Goal: Task Accomplishment & Management: Use online tool/utility

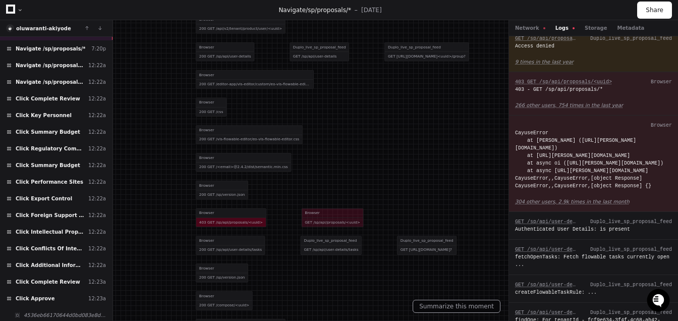
scroll to position [850, 0]
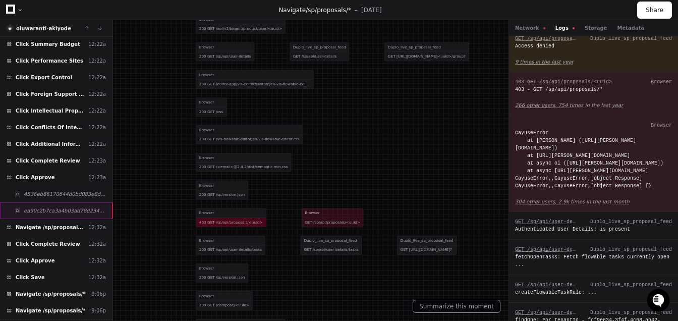
click at [87, 205] on div "ea90c2b7ca3a4b03ad78d234b63d50e7" at bounding box center [56, 210] width 113 height 17
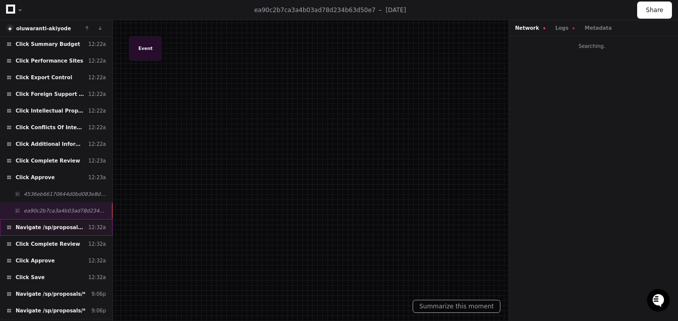
click at [84, 219] on div "Navigate /sp/proposals/* 12:32a" at bounding box center [56, 227] width 113 height 17
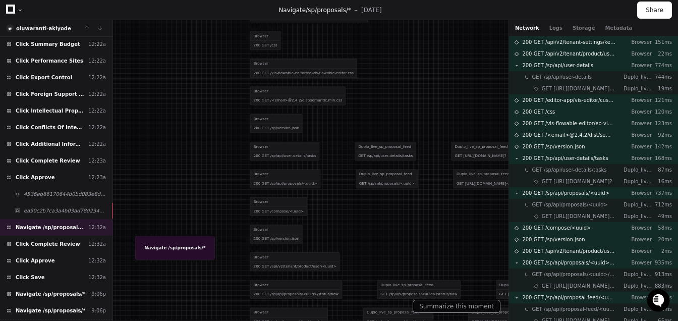
drag, startPoint x: 332, startPoint y: 233, endPoint x: 346, endPoint y: 79, distance: 155.1
click at [346, 79] on div at bounding box center [289, 6] width 496 height 235
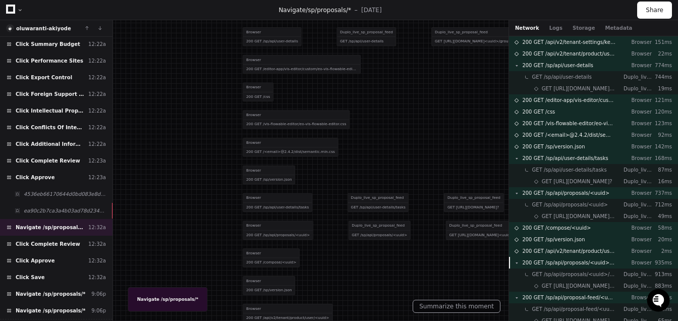
drag, startPoint x: 322, startPoint y: 209, endPoint x: 308, endPoint y: 379, distance: 169.6
click at [308, 321] on html "Cayuse Sponsored Projects (SP4) Docs Feedback Home Pull Requests Users Logs Set…" at bounding box center [339, 160] width 678 height 321
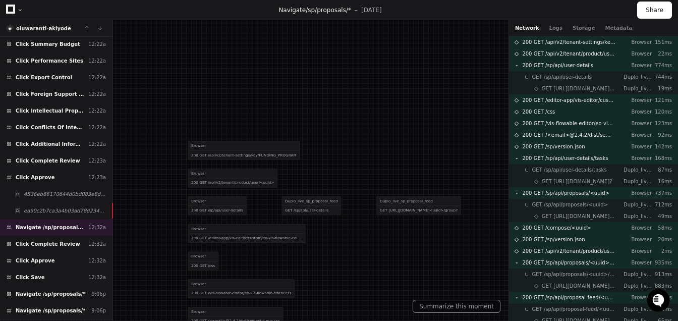
drag, startPoint x: 339, startPoint y: 189, endPoint x: 261, endPoint y: 105, distance: 114.3
click at [261, 110] on div at bounding box center [227, 227] width 496 height 235
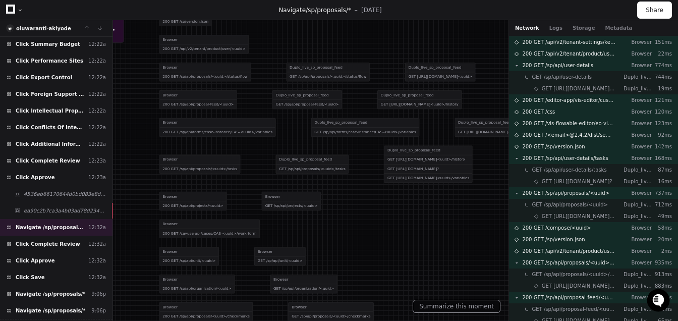
drag, startPoint x: 281, startPoint y: 163, endPoint x: 281, endPoint y: 40, distance: 122.2
click at [287, 72] on div "GET /sp/api/proposals/<uuid>/status/flow" at bounding box center [328, 76] width 83 height 9
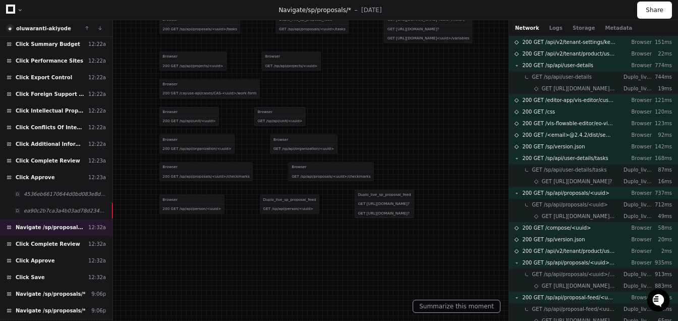
drag, startPoint x: 360, startPoint y: 187, endPoint x: 360, endPoint y: 114, distance: 73.2
click at [360, 130] on div "Browser 200 GET /sp/api/organization/<uuid> Browser GET /sp/api/organization/<u…" at bounding box center [352, 144] width 385 height 28
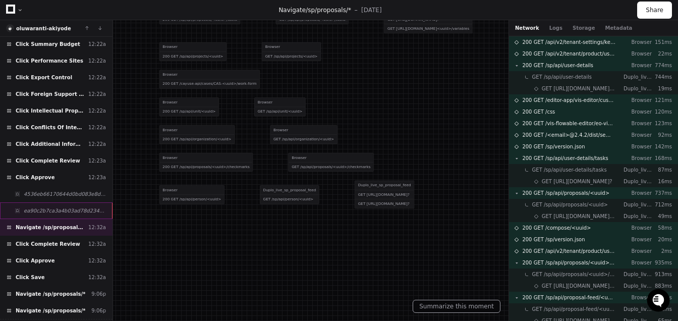
click at [64, 202] on div "ea90c2b7ca3a4b03ad78d234b63d50e7" at bounding box center [56, 210] width 113 height 17
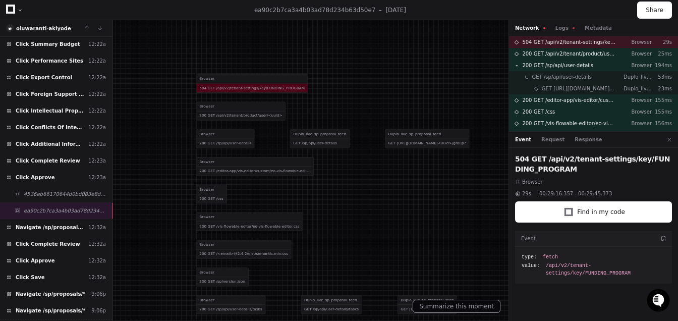
drag, startPoint x: 416, startPoint y: 158, endPoint x: 415, endPoint y: 194, distance: 36.4
click at [415, 193] on div at bounding box center [282, 160] width 496 height 235
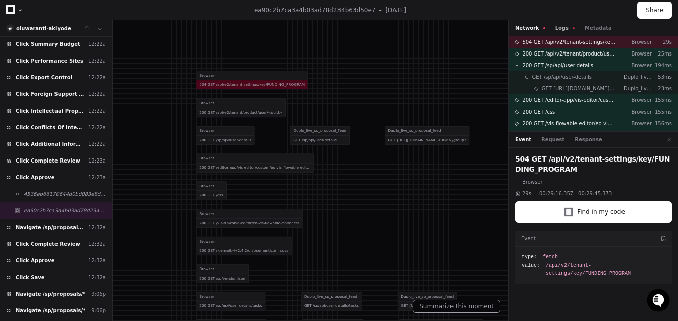
click at [559, 26] on button "Logs" at bounding box center [565, 28] width 19 height 8
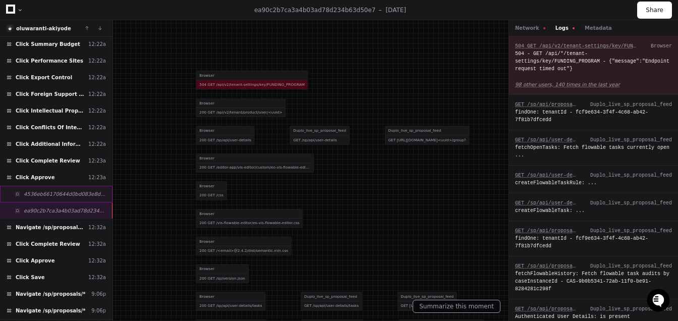
click at [45, 190] on span "4536eb66170644d0bd083e8d261cb709" at bounding box center [65, 194] width 82 height 8
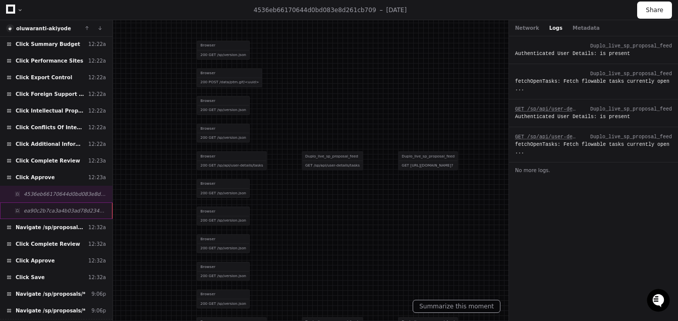
click at [49, 202] on div "ea90c2b7ca3a4b03ad78d234b63d50e7" at bounding box center [56, 210] width 113 height 17
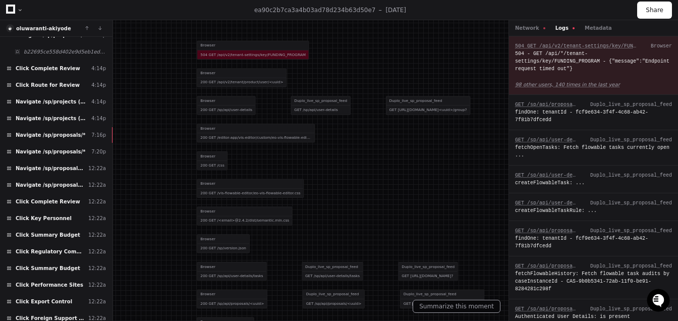
scroll to position [624, 0]
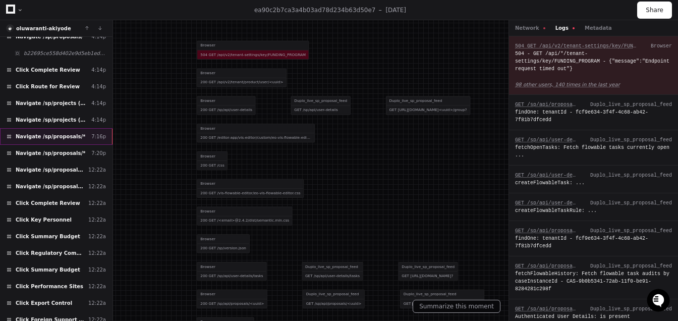
click at [48, 133] on span "Navigate /sp/proposals/*" at bounding box center [51, 137] width 70 height 8
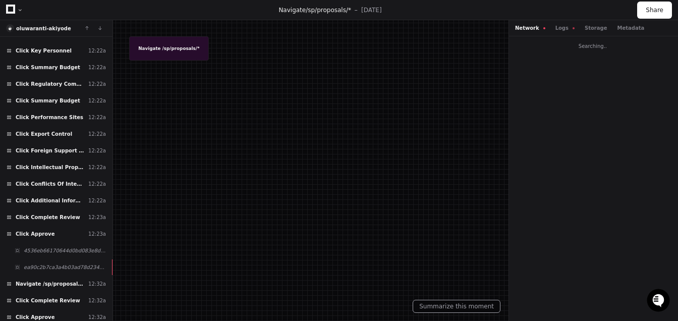
scroll to position [835, 0]
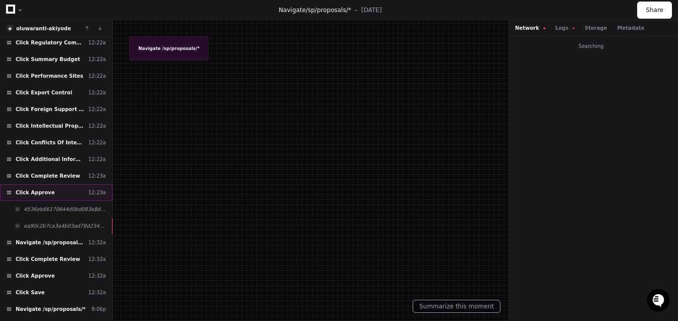
click at [39, 189] on span "Click Approve" at bounding box center [35, 193] width 39 height 8
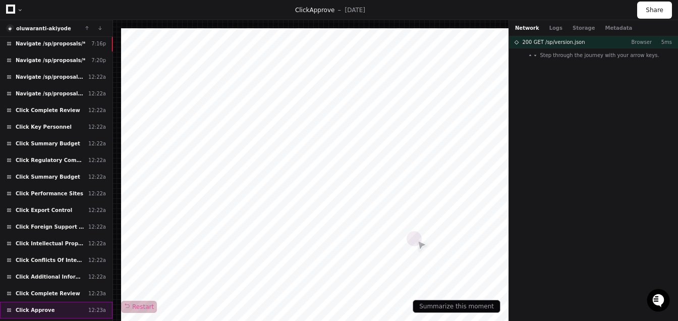
scroll to position [600, 0]
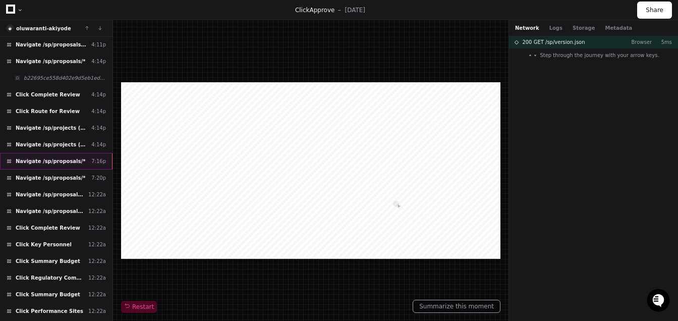
click at [43, 157] on div "Navigate /sp/proposals/* 7:16p" at bounding box center [56, 161] width 113 height 17
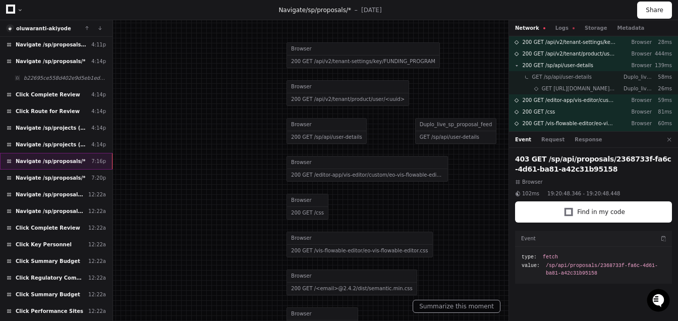
click at [85, 153] on div "Navigate /sp/proposals/* 7:16p" at bounding box center [56, 161] width 113 height 17
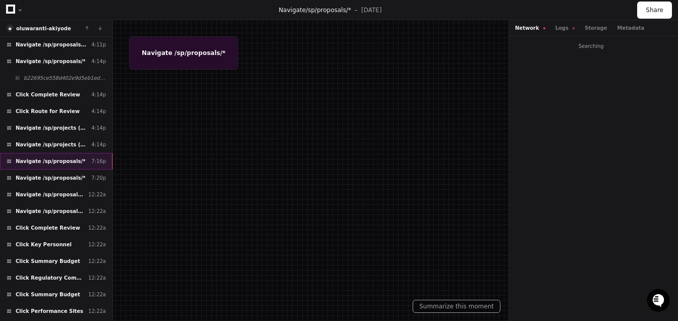
click at [85, 153] on div "Navigate /sp/proposals/* 7:16p" at bounding box center [56, 161] width 113 height 17
click at [29, 157] on span "Navigate /sp/proposals/*" at bounding box center [51, 161] width 70 height 8
click at [34, 174] on span "Navigate /sp/proposals/*" at bounding box center [51, 178] width 70 height 8
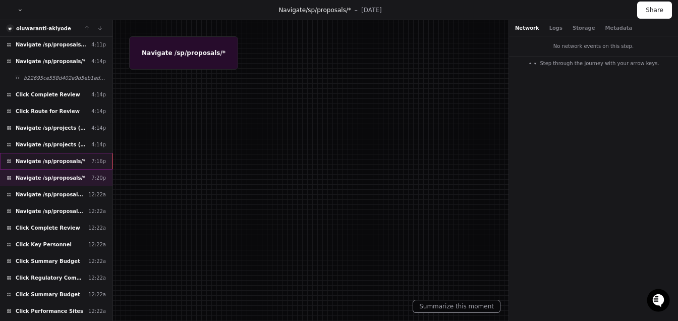
click at [39, 157] on span "Navigate /sp/proposals/*" at bounding box center [51, 161] width 70 height 8
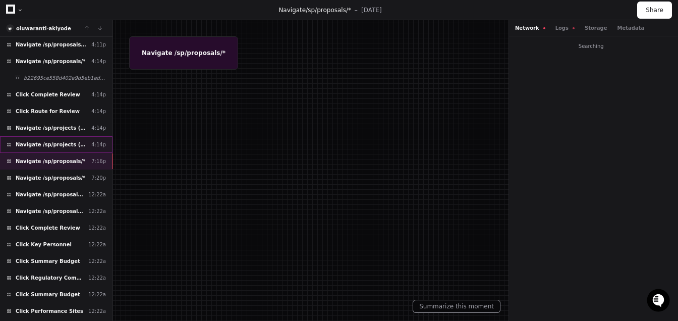
click at [46, 136] on div "Navigate /sp/projects (Projects) 4:14p" at bounding box center [56, 144] width 113 height 17
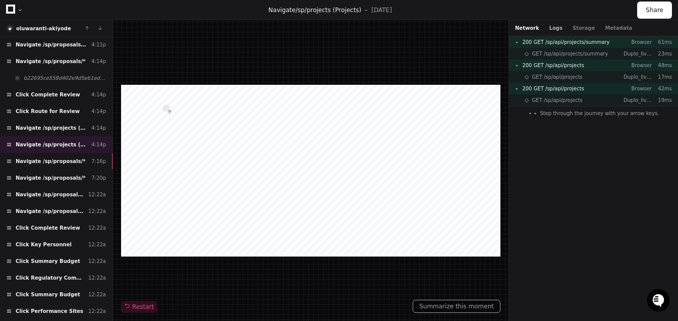
click at [556, 27] on button "Logs" at bounding box center [556, 28] width 13 height 8
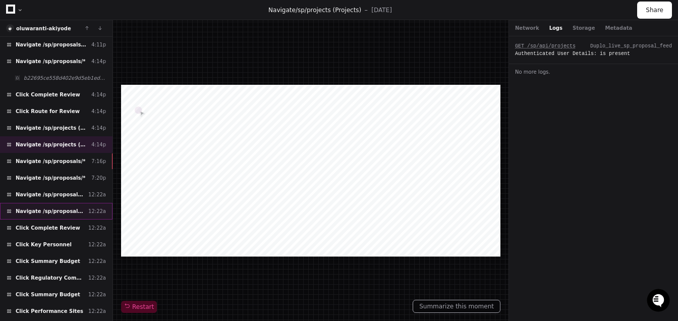
scroll to position [505, 0]
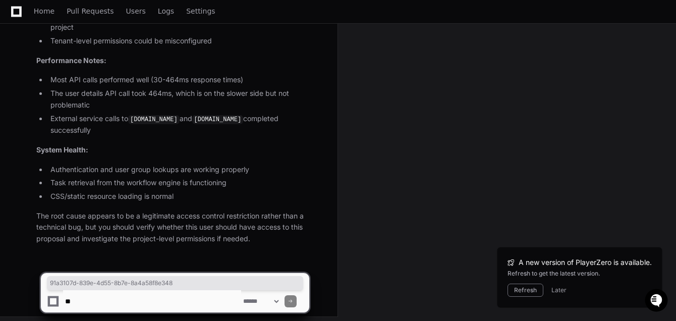
scroll to position [641, 0]
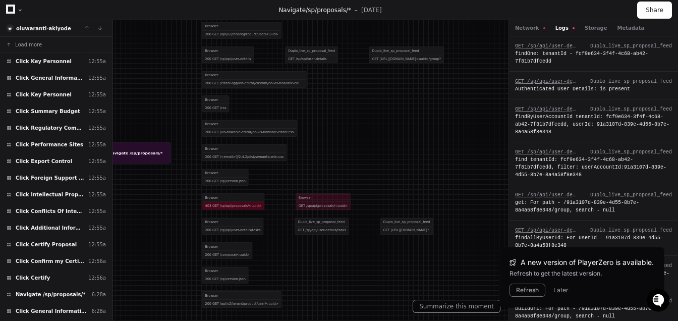
scroll to position [1511, 0]
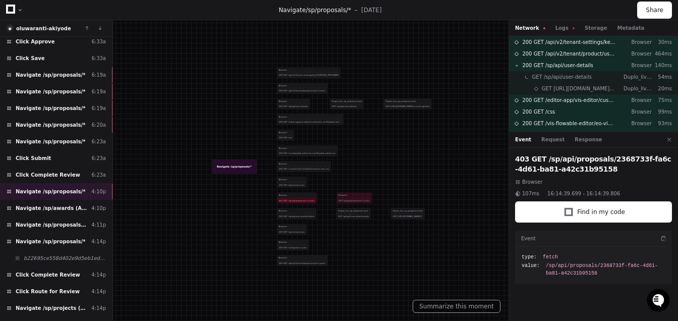
scroll to position [389, 0]
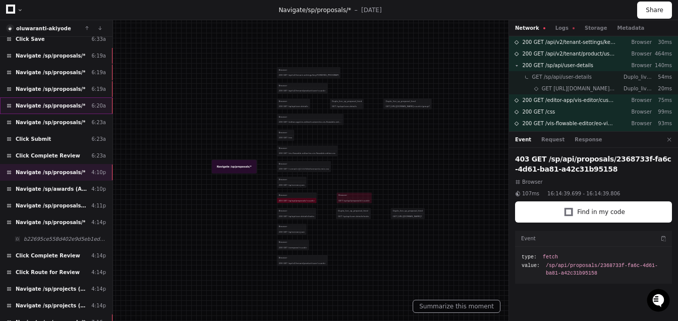
click at [61, 102] on span "Navigate /sp/proposals/*" at bounding box center [51, 106] width 70 height 8
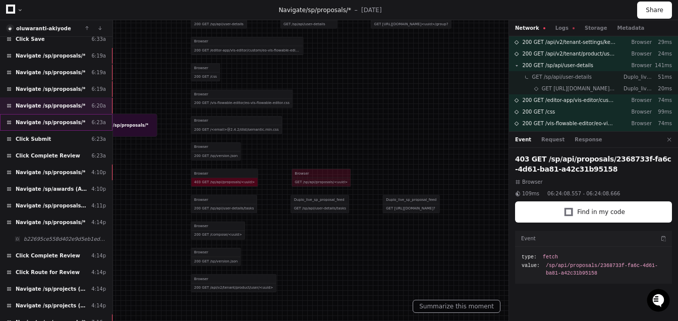
click at [82, 124] on div "Navigate /sp/proposals/* 6:23a" at bounding box center [56, 122] width 113 height 17
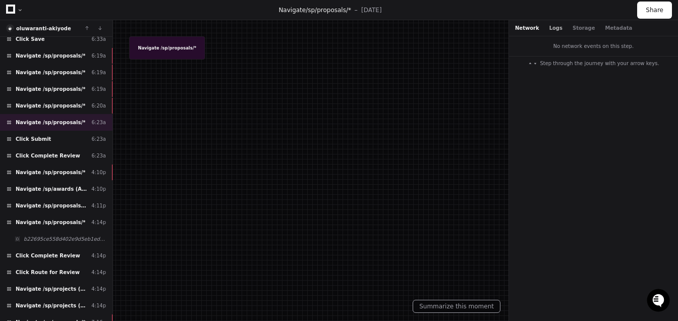
click at [550, 24] on button "Logs" at bounding box center [556, 28] width 13 height 8
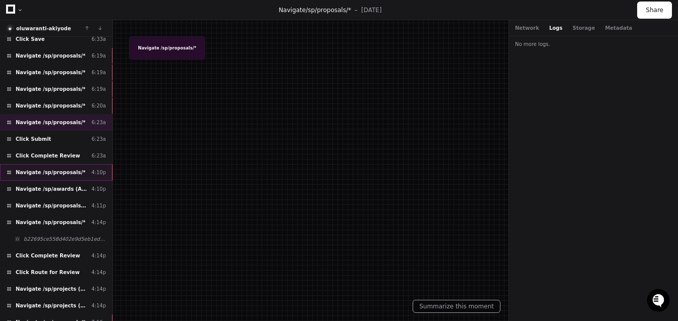
click at [71, 169] on span "Navigate /sp/proposals/*" at bounding box center [51, 173] width 70 height 8
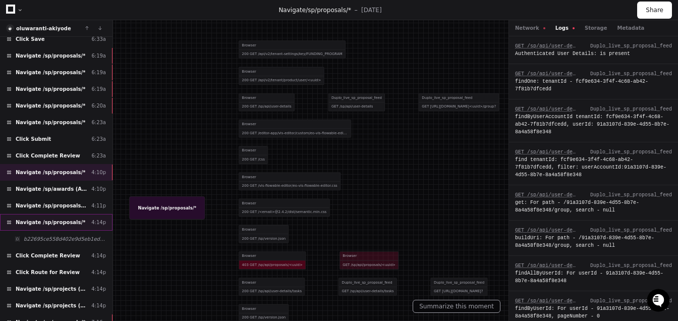
click at [77, 219] on span "Navigate /sp/proposals/*" at bounding box center [51, 223] width 70 height 8
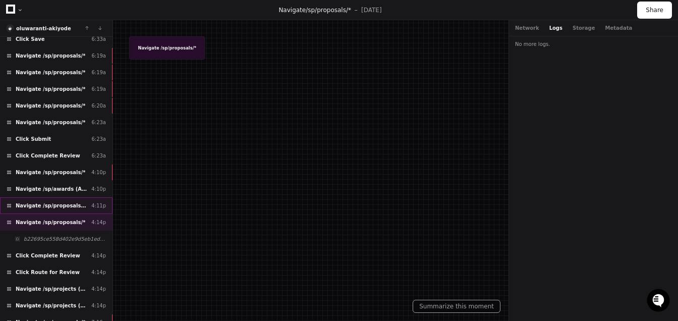
click at [78, 197] on div "Navigate /sp/proposals (Proposals) 4:11p" at bounding box center [56, 205] width 113 height 17
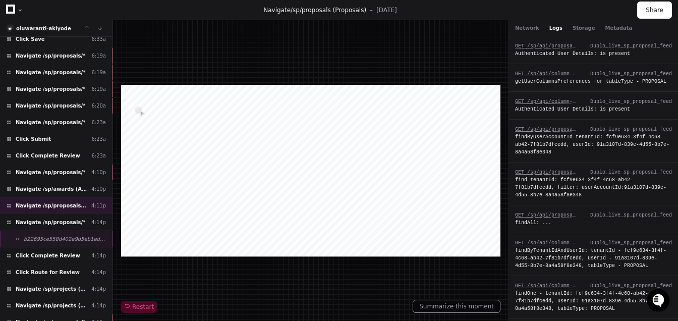
click at [75, 235] on span "b22695ce558d402e9d5eb1ed44a90575" at bounding box center [65, 239] width 82 height 8
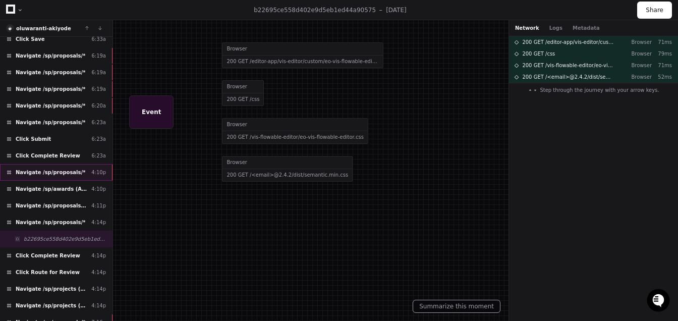
click at [48, 169] on span "Navigate /sp/proposals/*" at bounding box center [51, 173] width 70 height 8
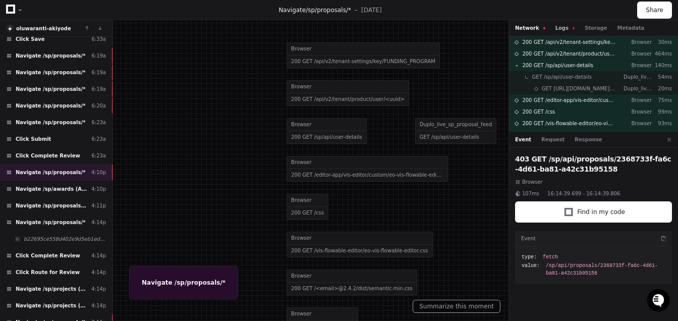
click at [560, 28] on button "Logs" at bounding box center [565, 28] width 19 height 8
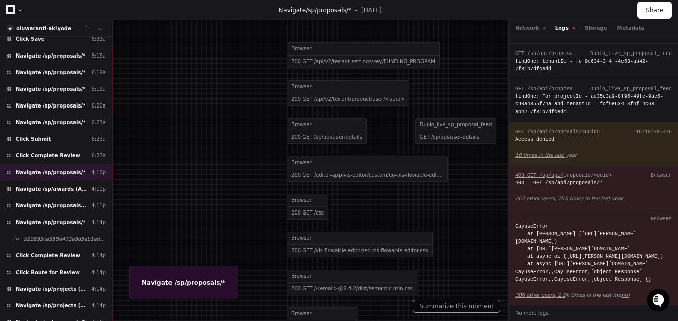
scroll to position [621, 0]
